Goal: Transaction & Acquisition: Purchase product/service

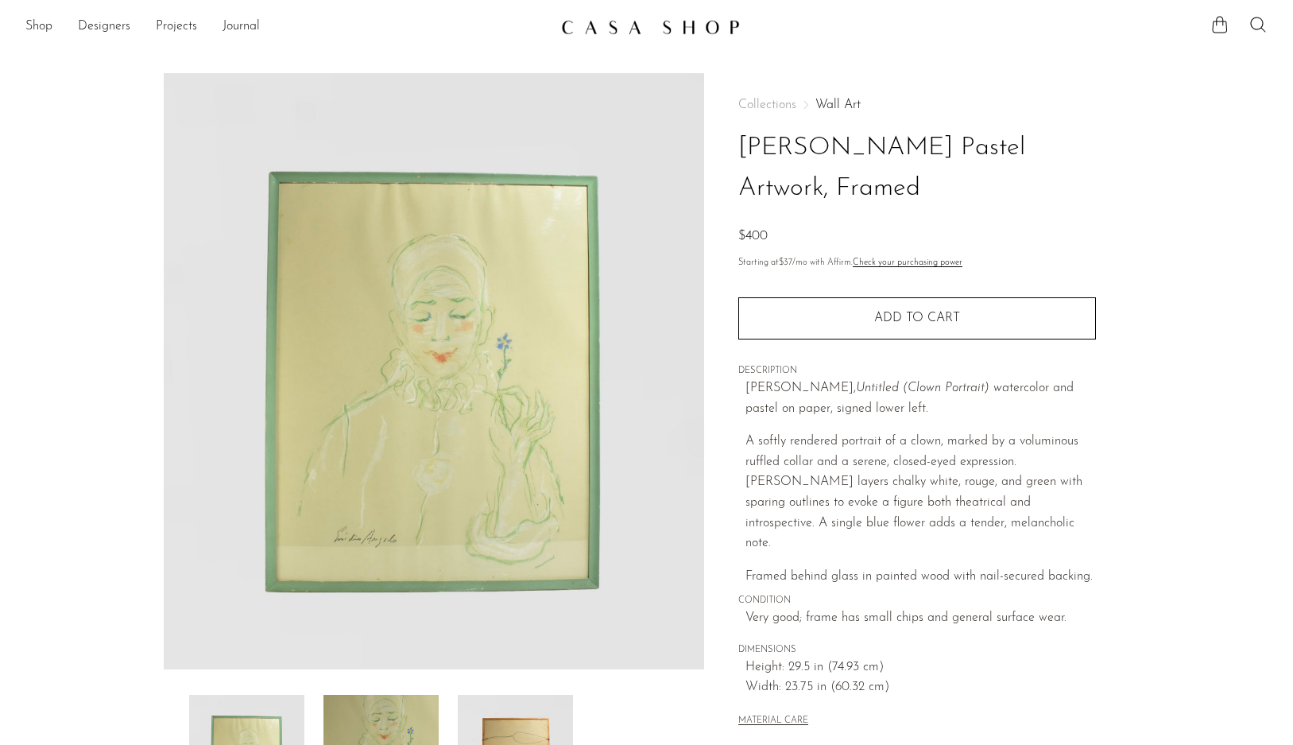
scroll to position [1, 0]
click at [470, 352] on img at bounding box center [434, 370] width 541 height 596
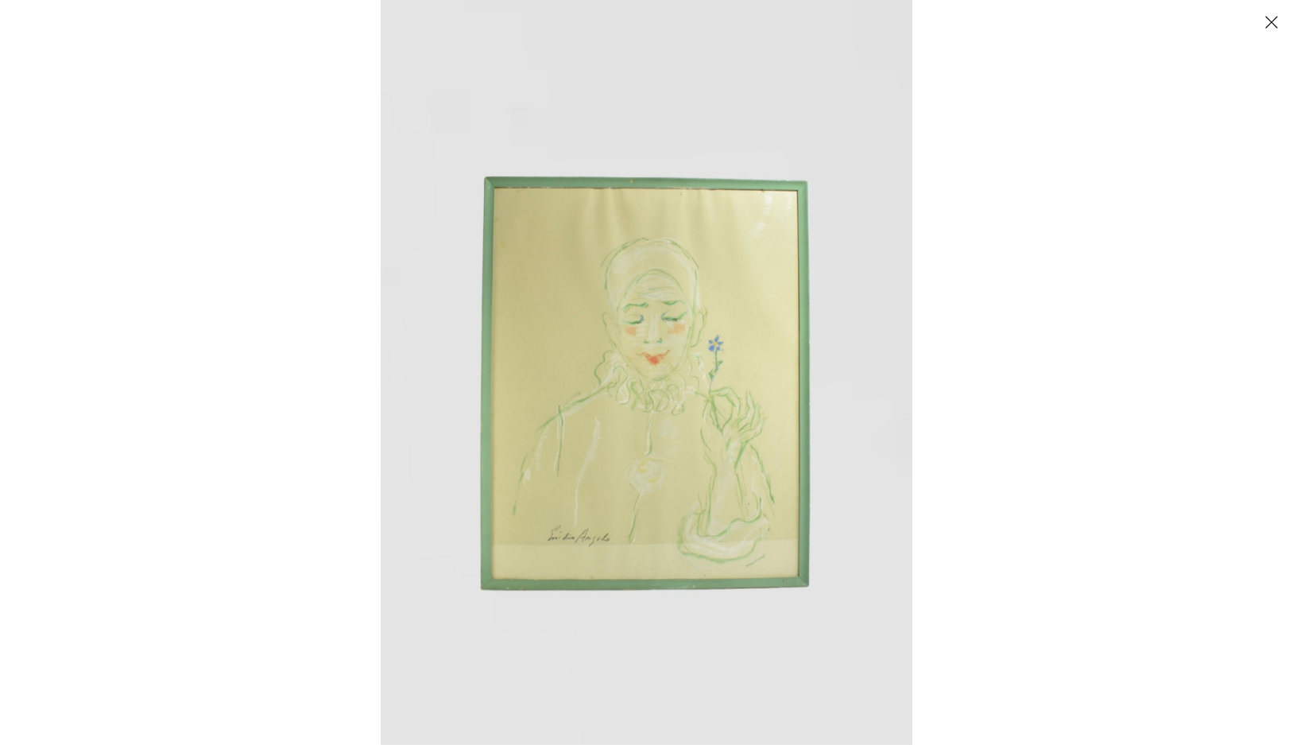
click at [619, 335] on img at bounding box center [647, 372] width 532 height 745
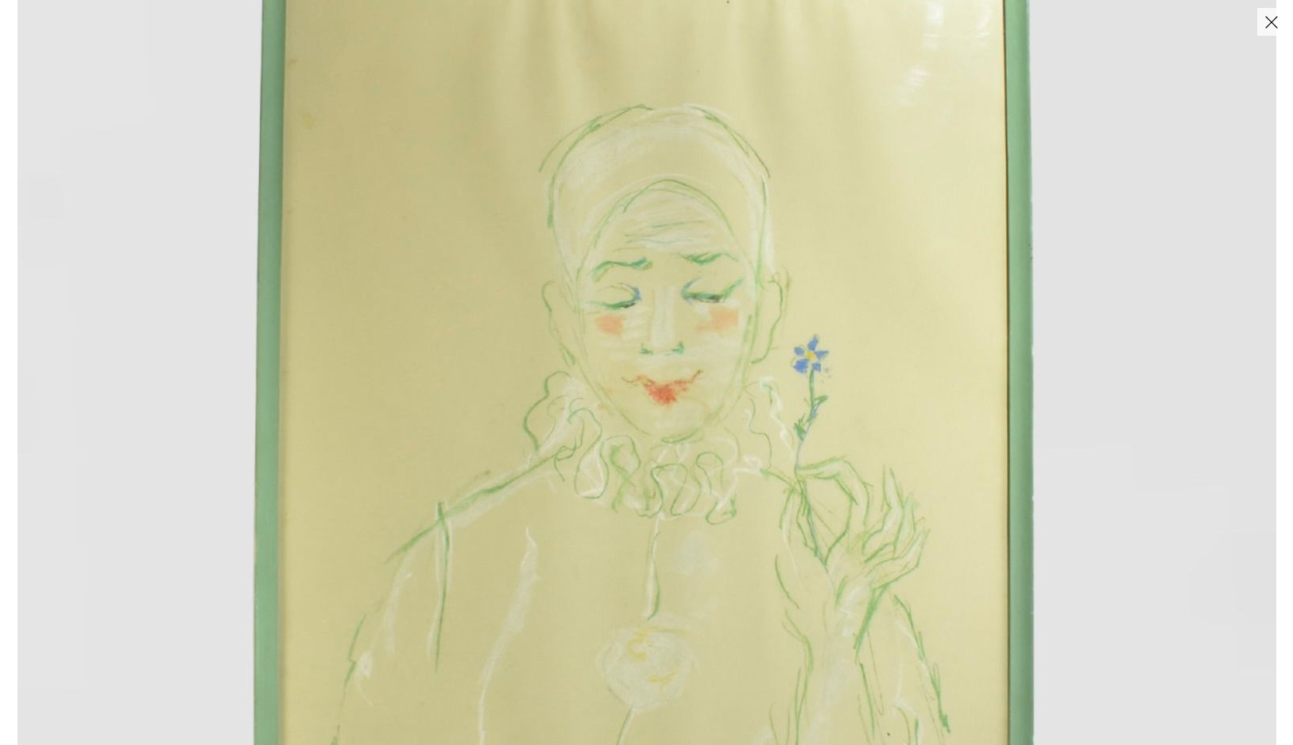
click at [619, 335] on img at bounding box center [646, 423] width 1259 height 1763
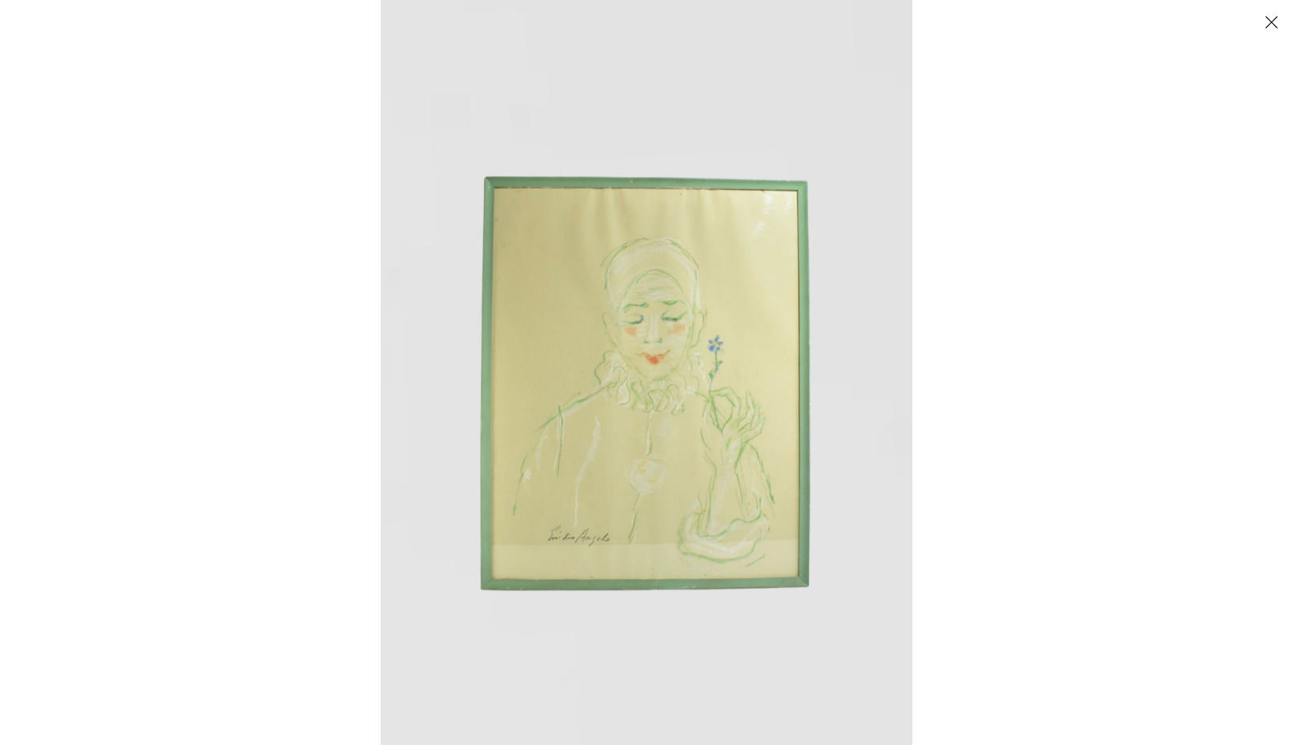
click at [1270, 20] on button "Close" at bounding box center [1272, 22] width 28 height 28
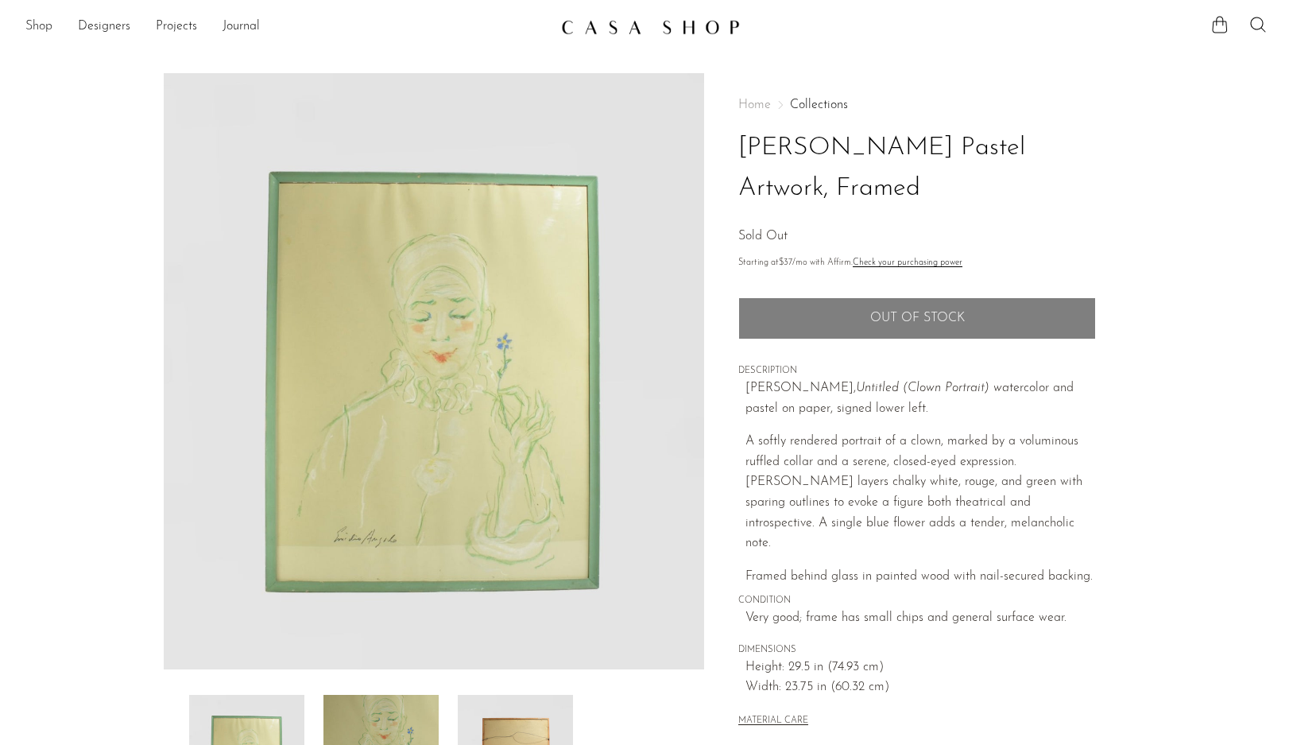
click at [41, 26] on link "Shop" at bounding box center [38, 27] width 27 height 21
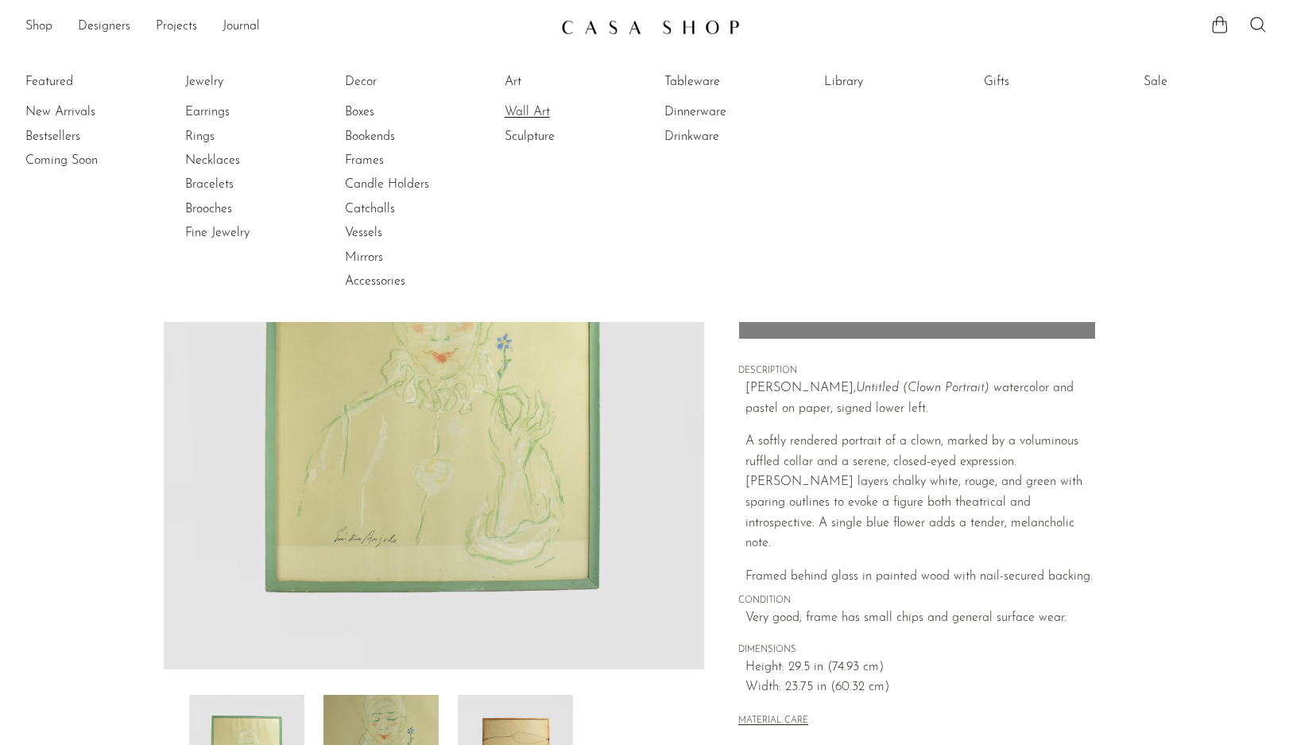
click at [526, 112] on link "Wall Art" at bounding box center [564, 111] width 119 height 17
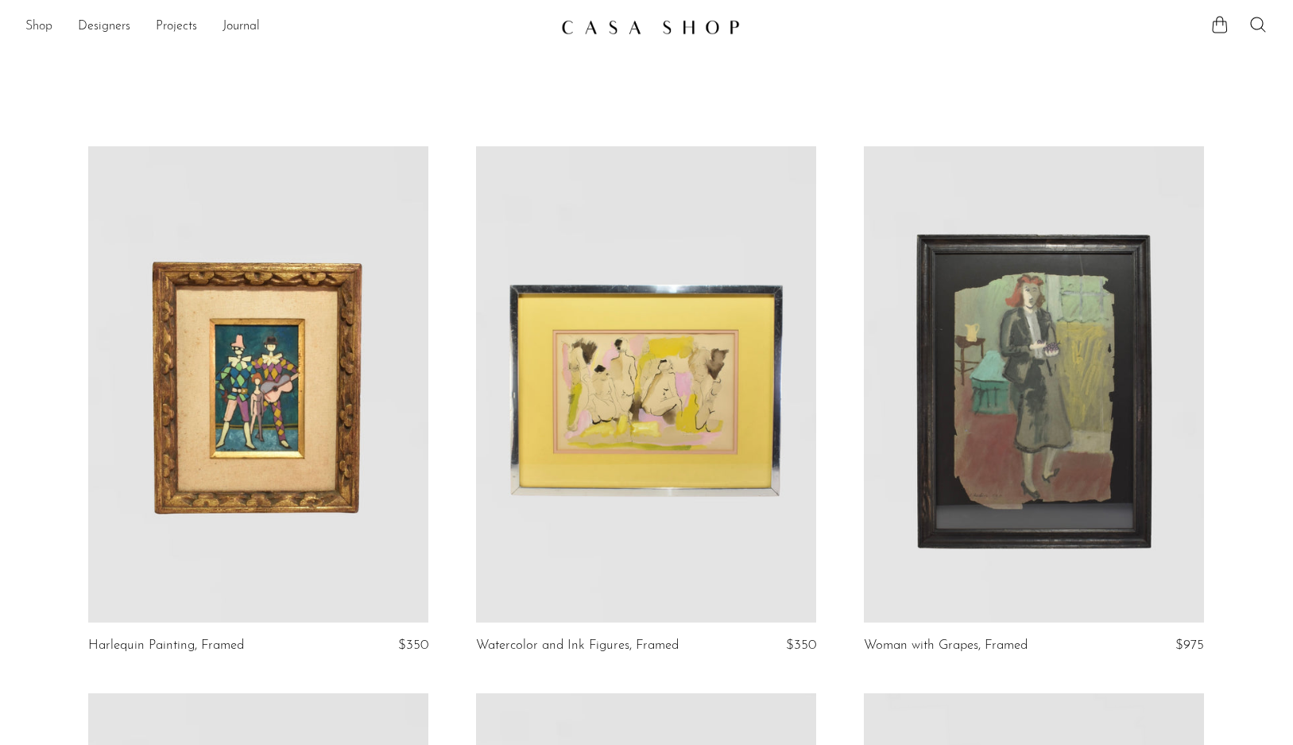
click at [40, 27] on link "Shop" at bounding box center [38, 27] width 27 height 21
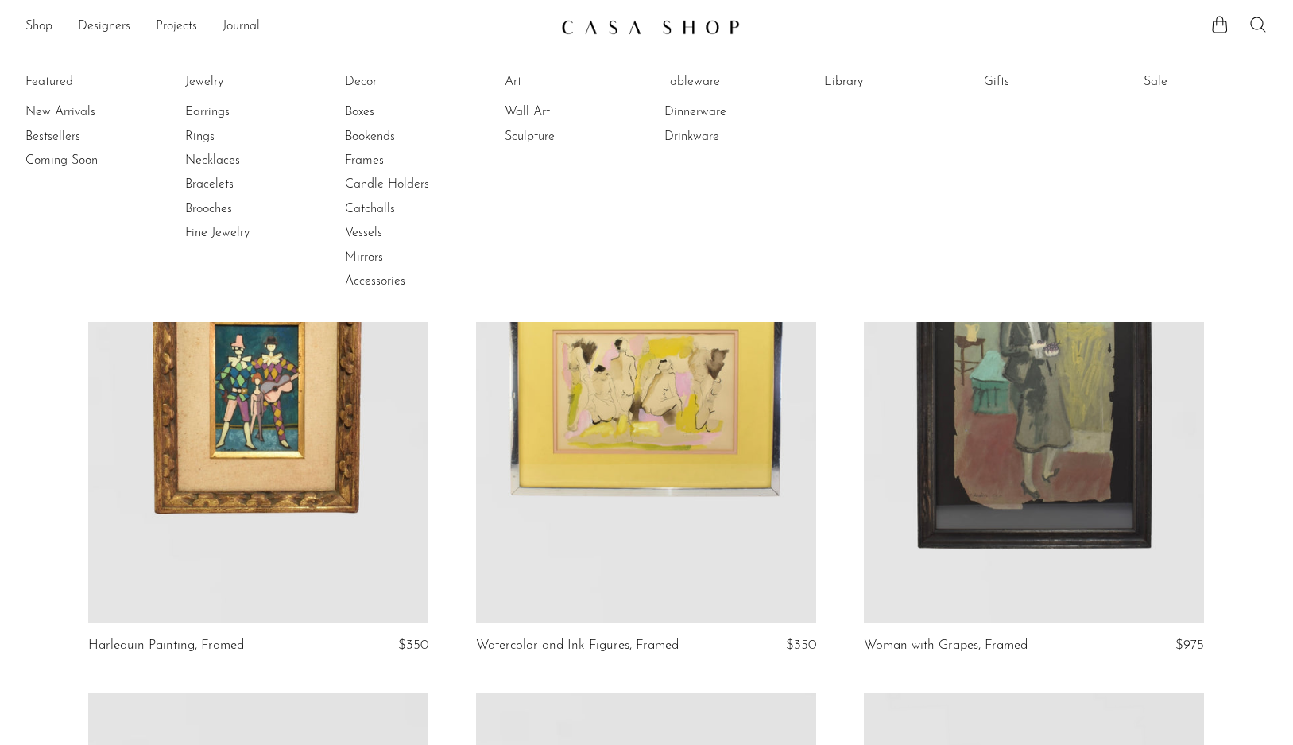
click at [512, 80] on link "Art" at bounding box center [564, 81] width 119 height 17
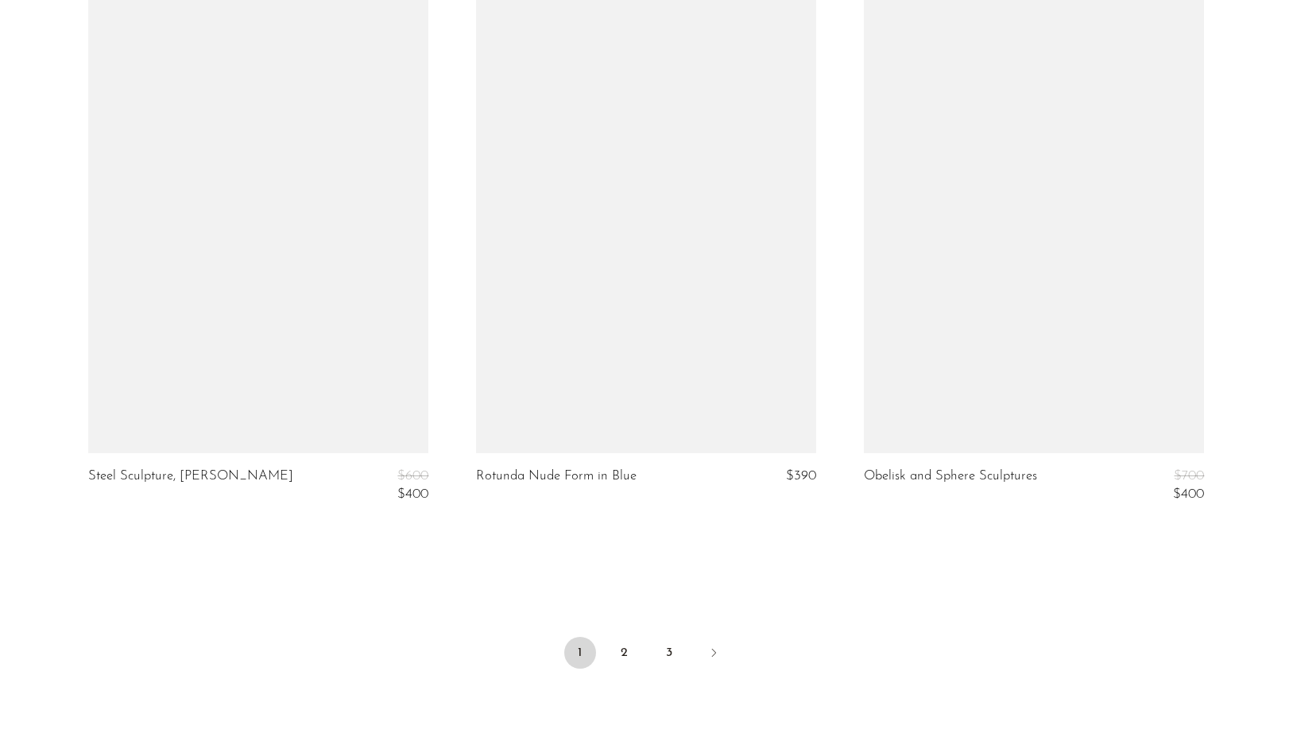
scroll to position [6401, 0]
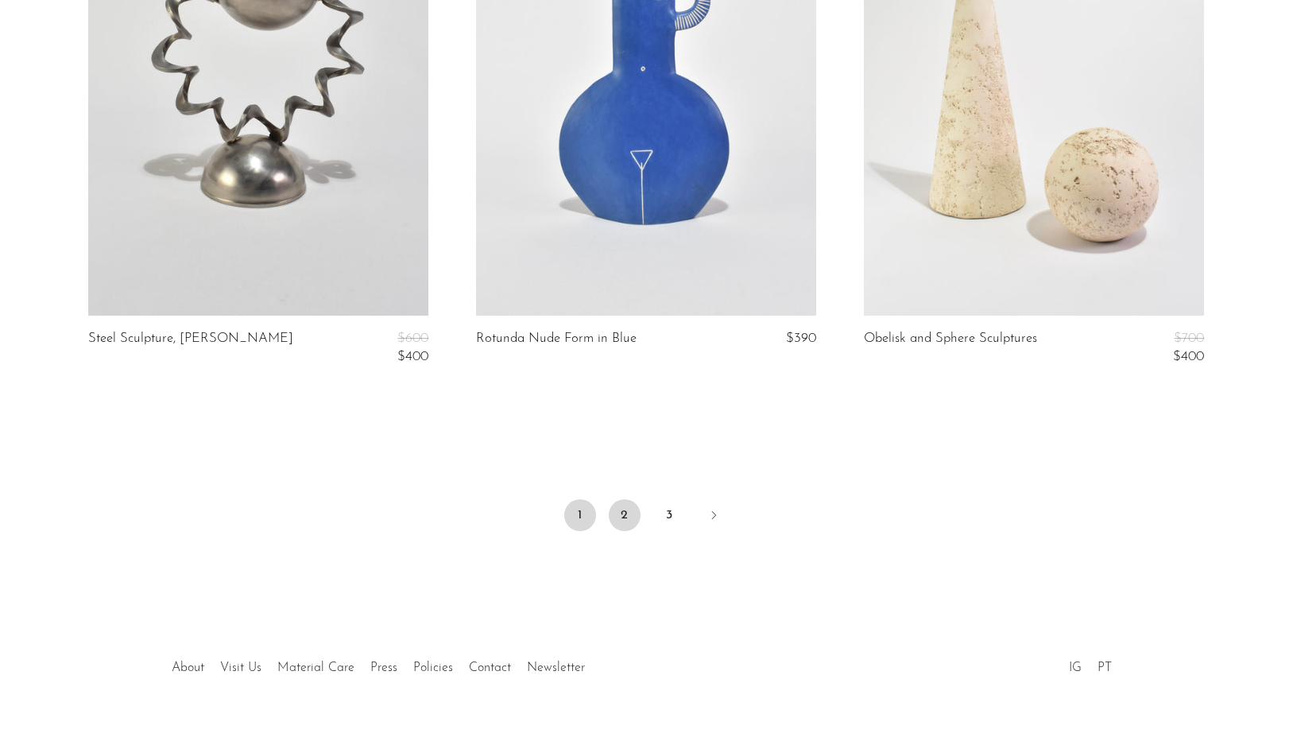
click at [626, 499] on link "2" at bounding box center [625, 515] width 32 height 32
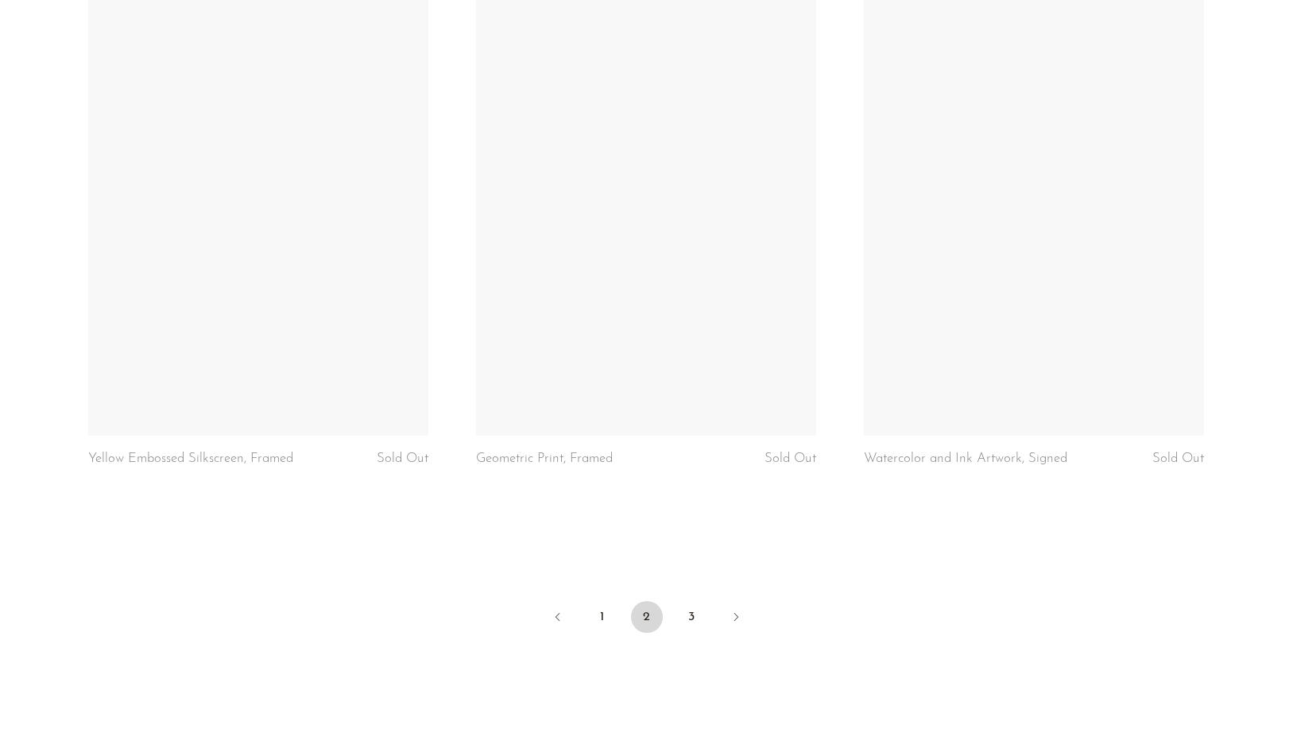
scroll to position [6272, 0]
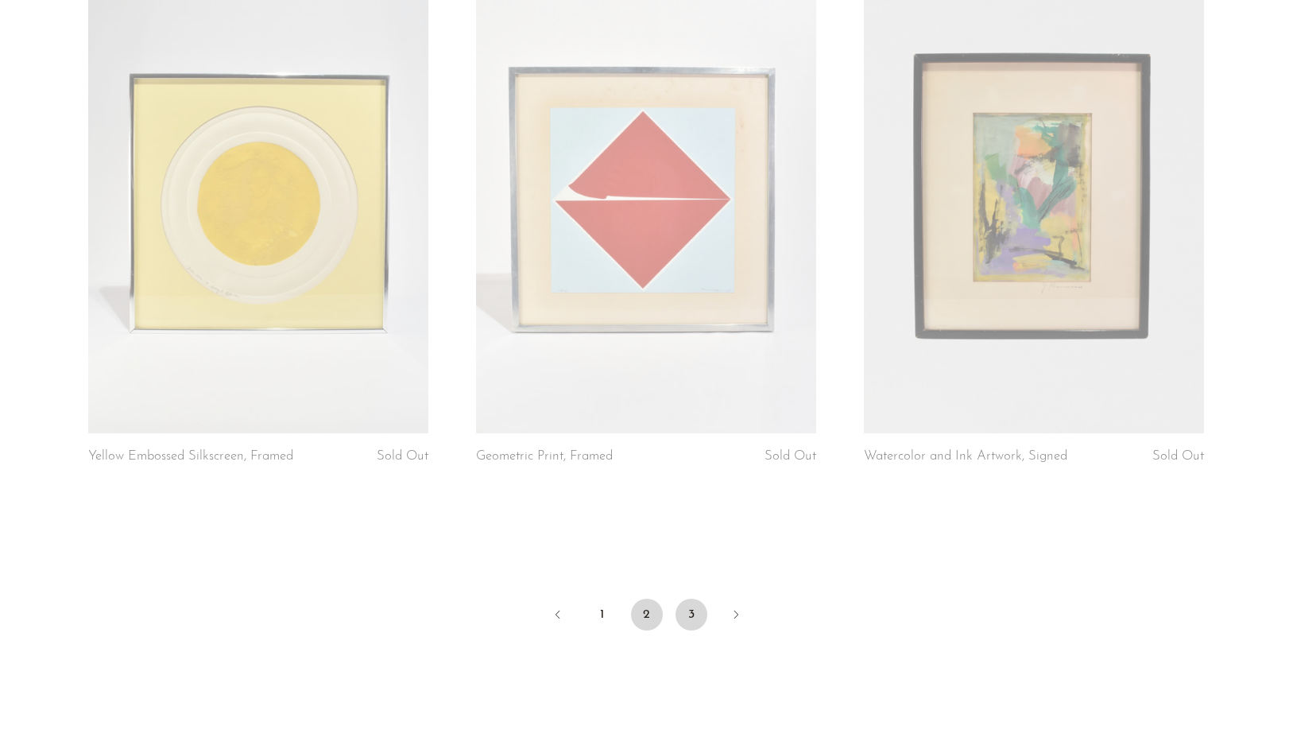
click at [691, 599] on link "3" at bounding box center [692, 615] width 32 height 32
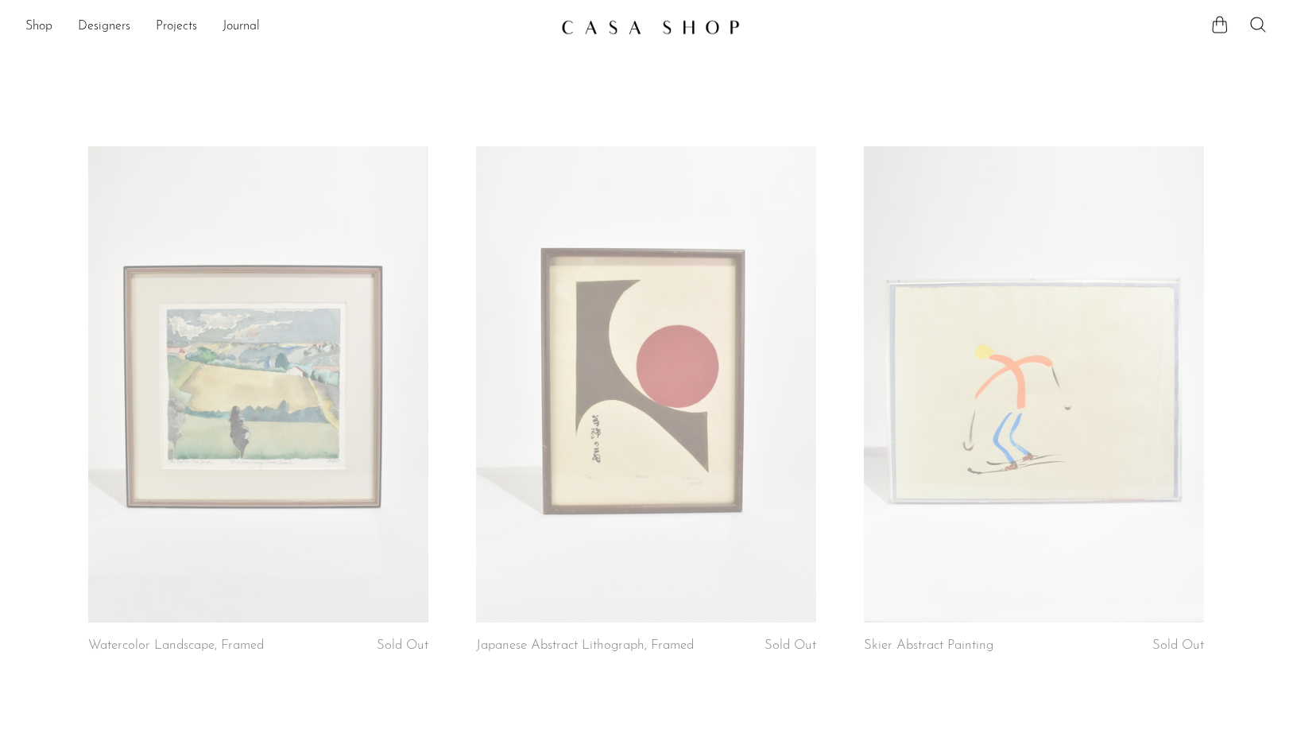
click at [619, 32] on img at bounding box center [650, 27] width 179 height 16
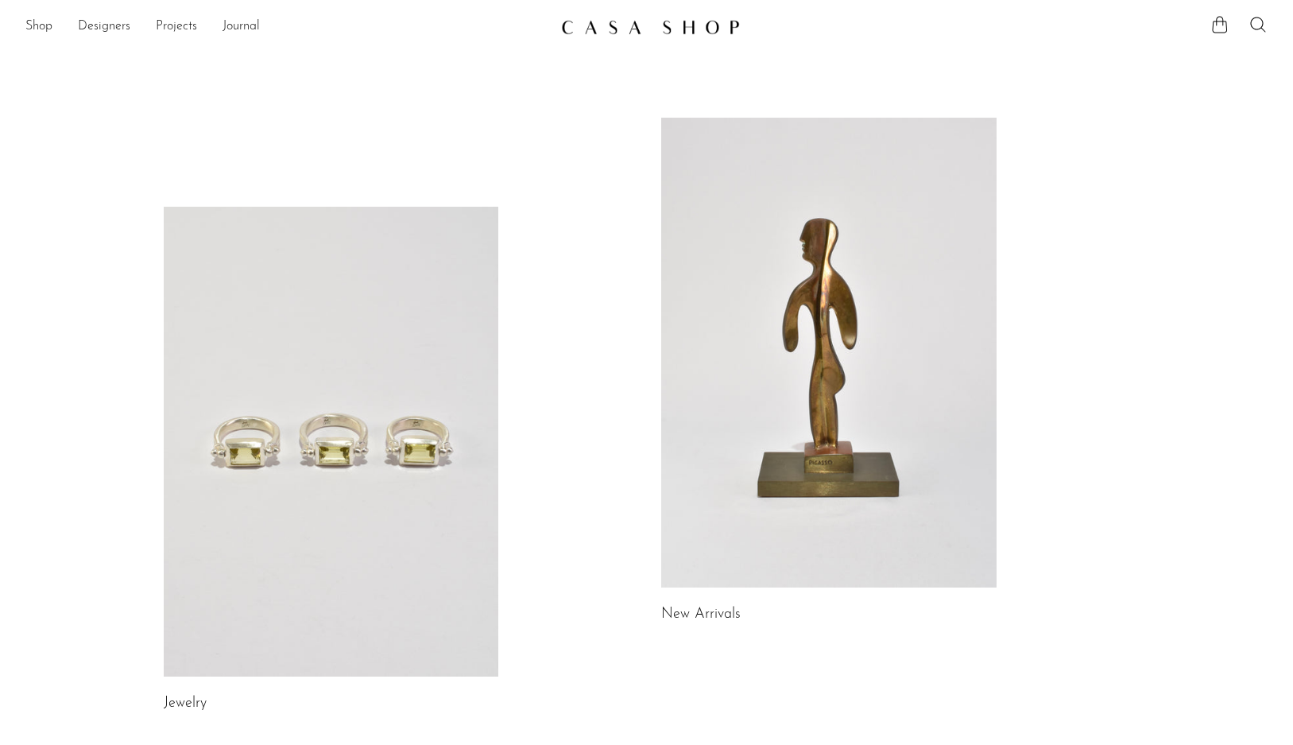
click at [792, 362] on link at bounding box center [828, 353] width 335 height 470
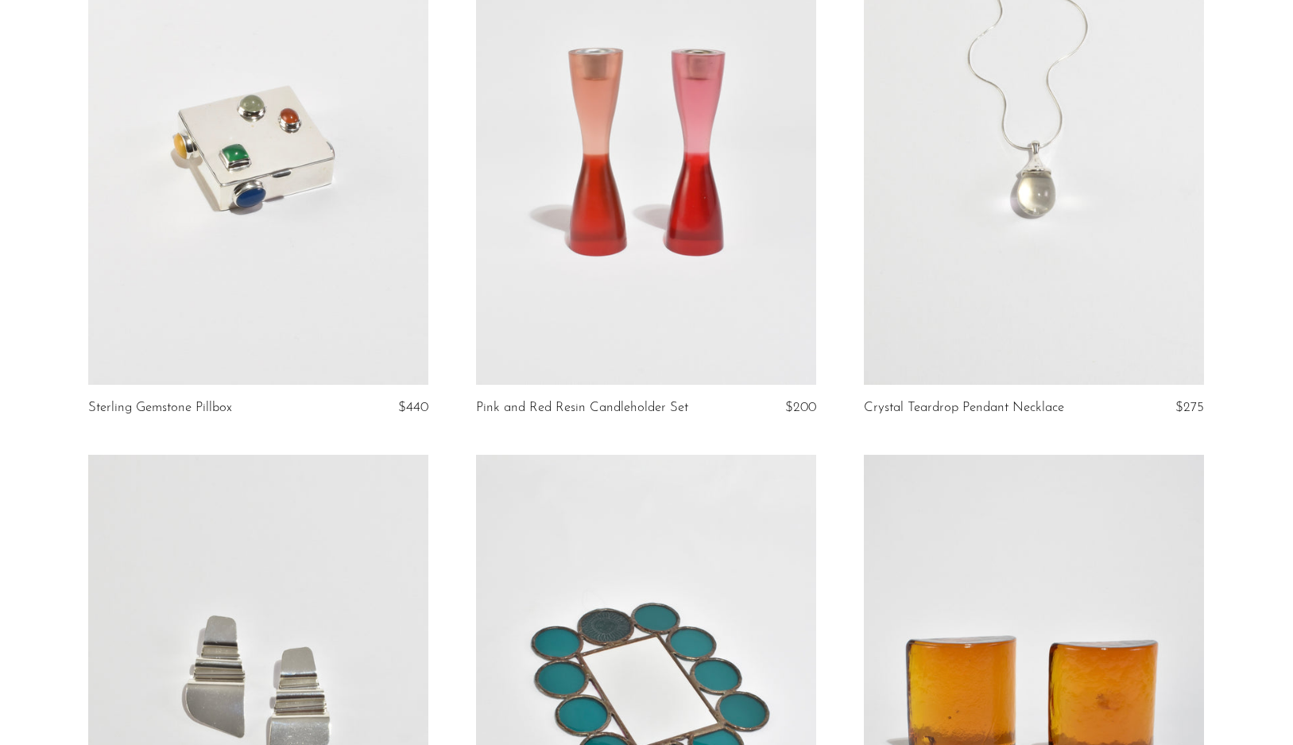
scroll to position [1906, 0]
